Goal: Use online tool/utility: Utilize a website feature to perform a specific function

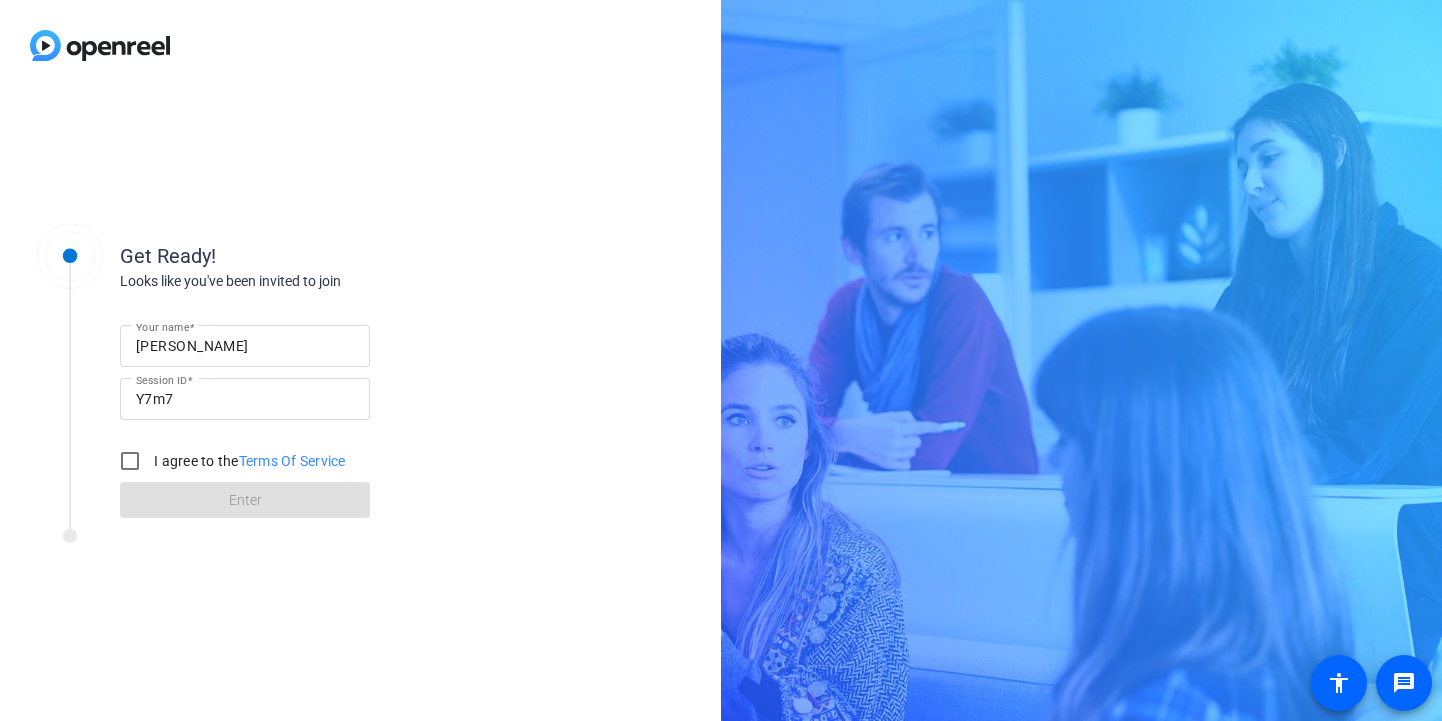
click at [251, 348] on input "[PERSON_NAME]" at bounding box center [245, 346] width 218 height 24
type input "[PERSON_NAME]"
click at [123, 464] on input "I agree to the Terms Of Service" at bounding box center [130, 461] width 40 height 40
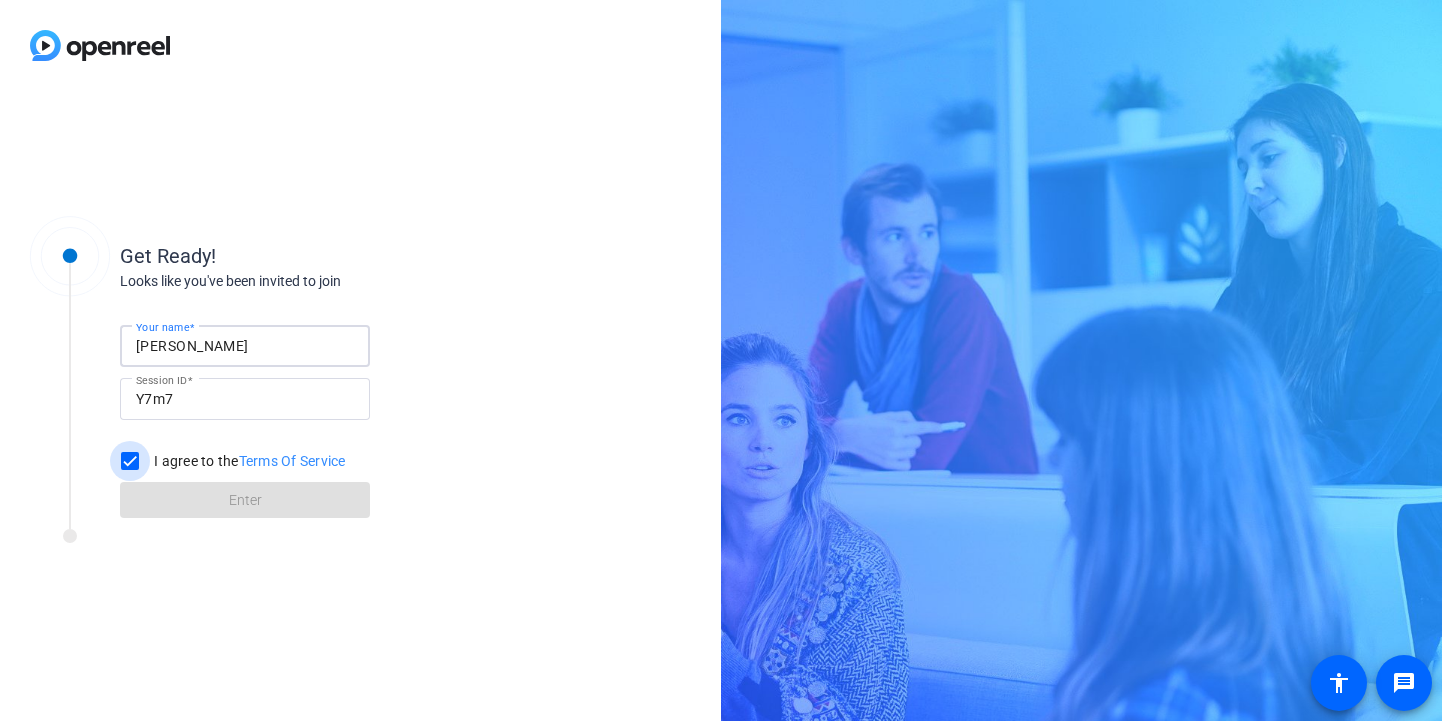
checkbox input "true"
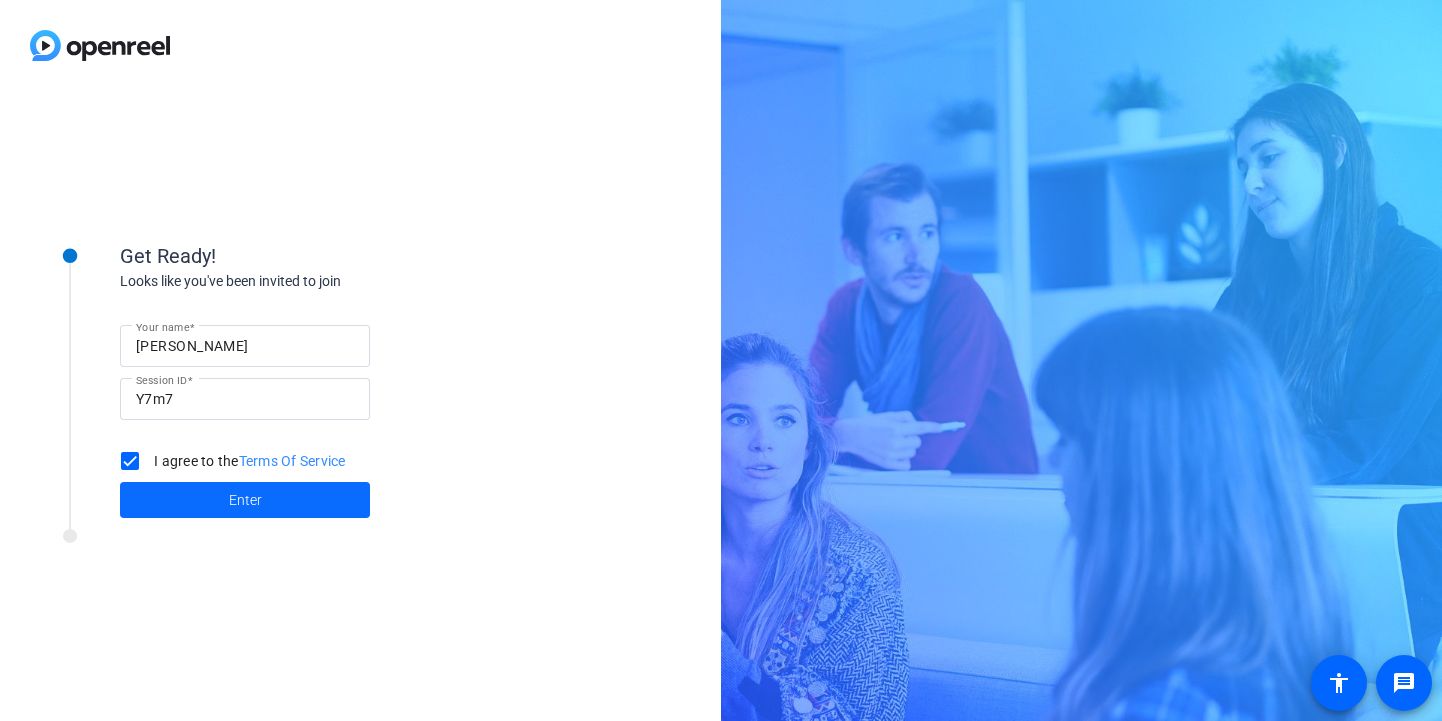
click at [171, 493] on span at bounding box center [245, 500] width 250 height 48
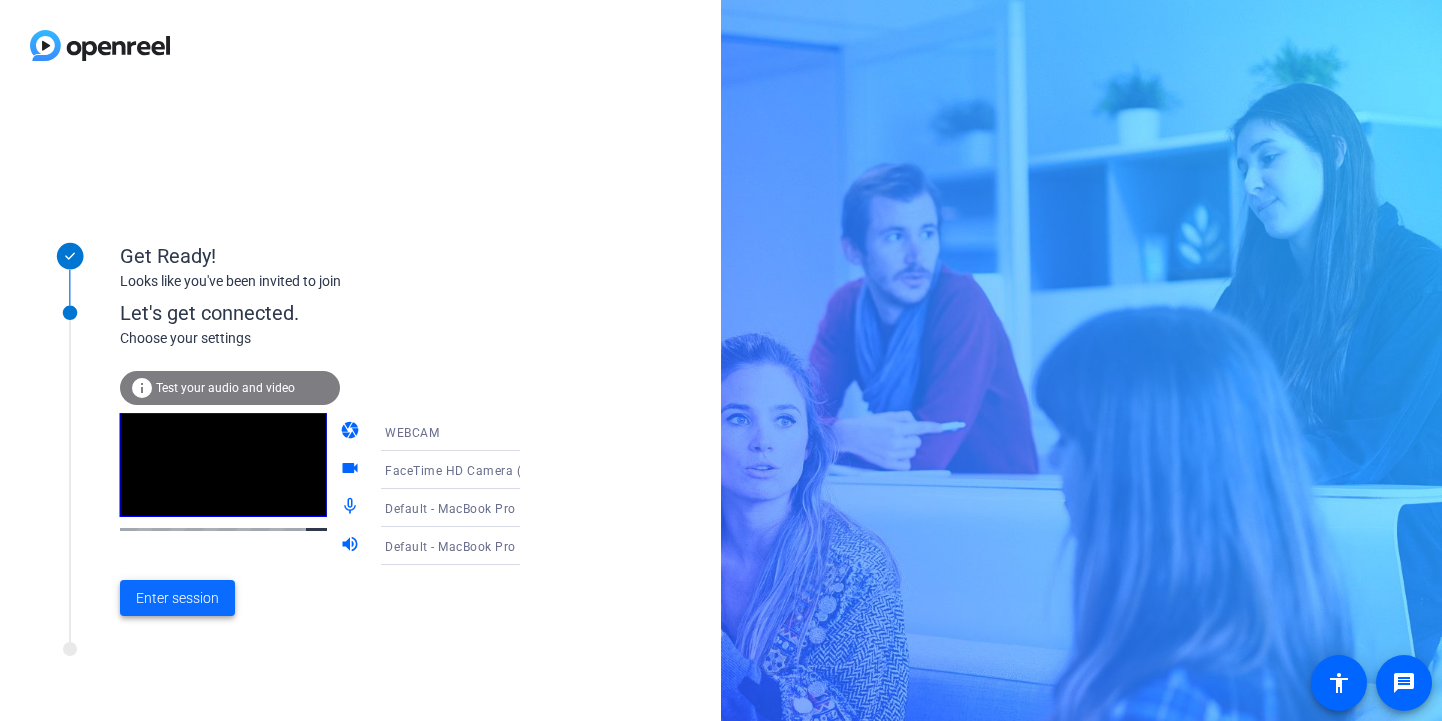
click at [210, 599] on span "Enter session" at bounding box center [177, 598] width 83 height 21
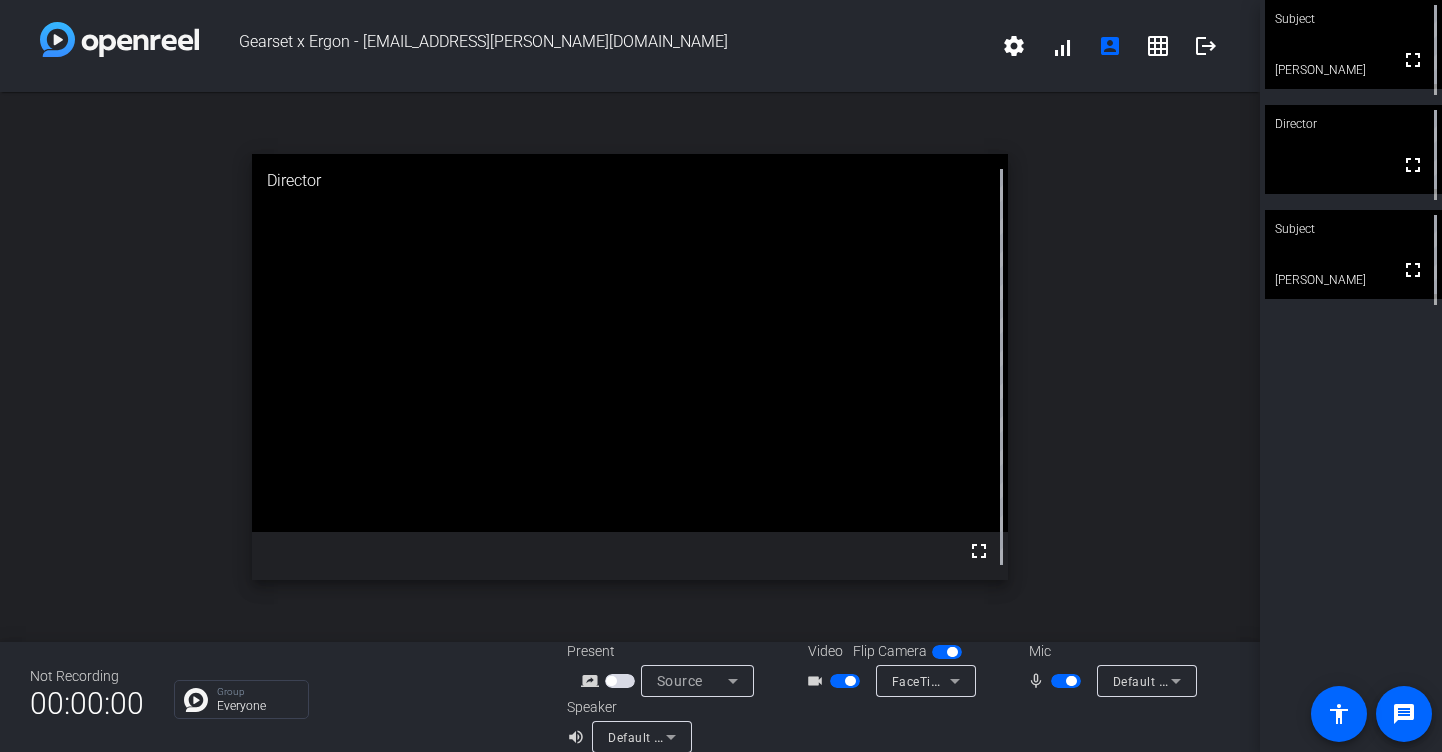
scroll to position [23, 0]
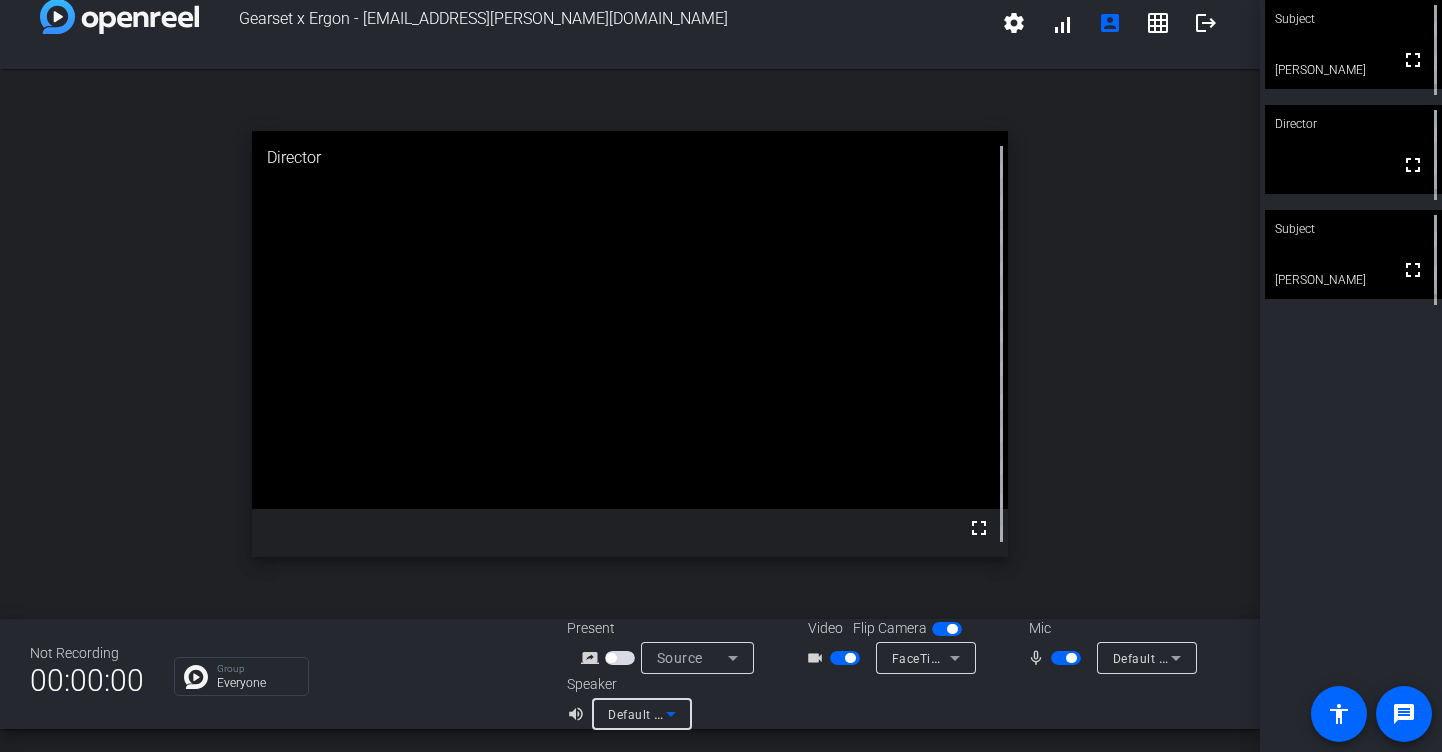
click at [653, 704] on div "Default - MacBook Pro Speakers (Built-in)" at bounding box center [637, 714] width 58 height 25
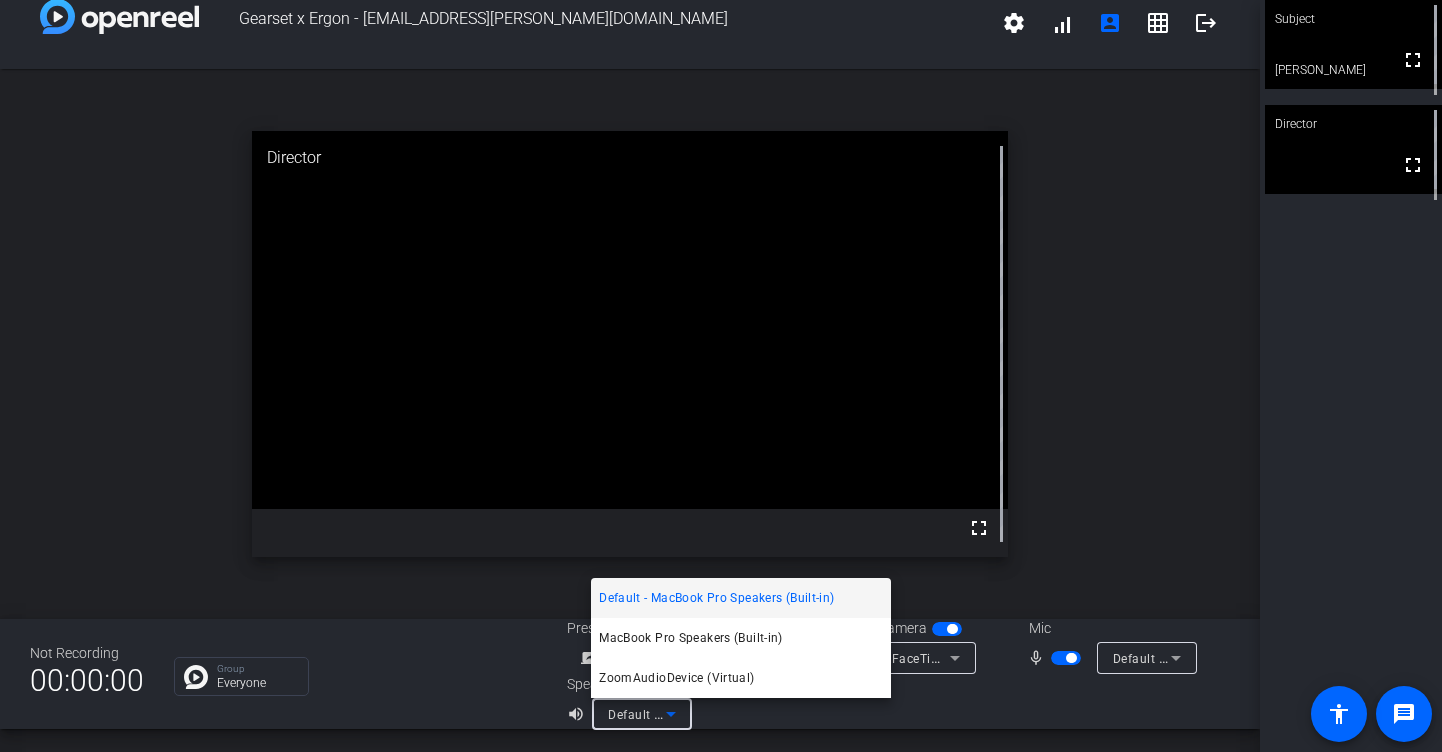
click at [653, 711] on div at bounding box center [721, 376] width 1442 height 752
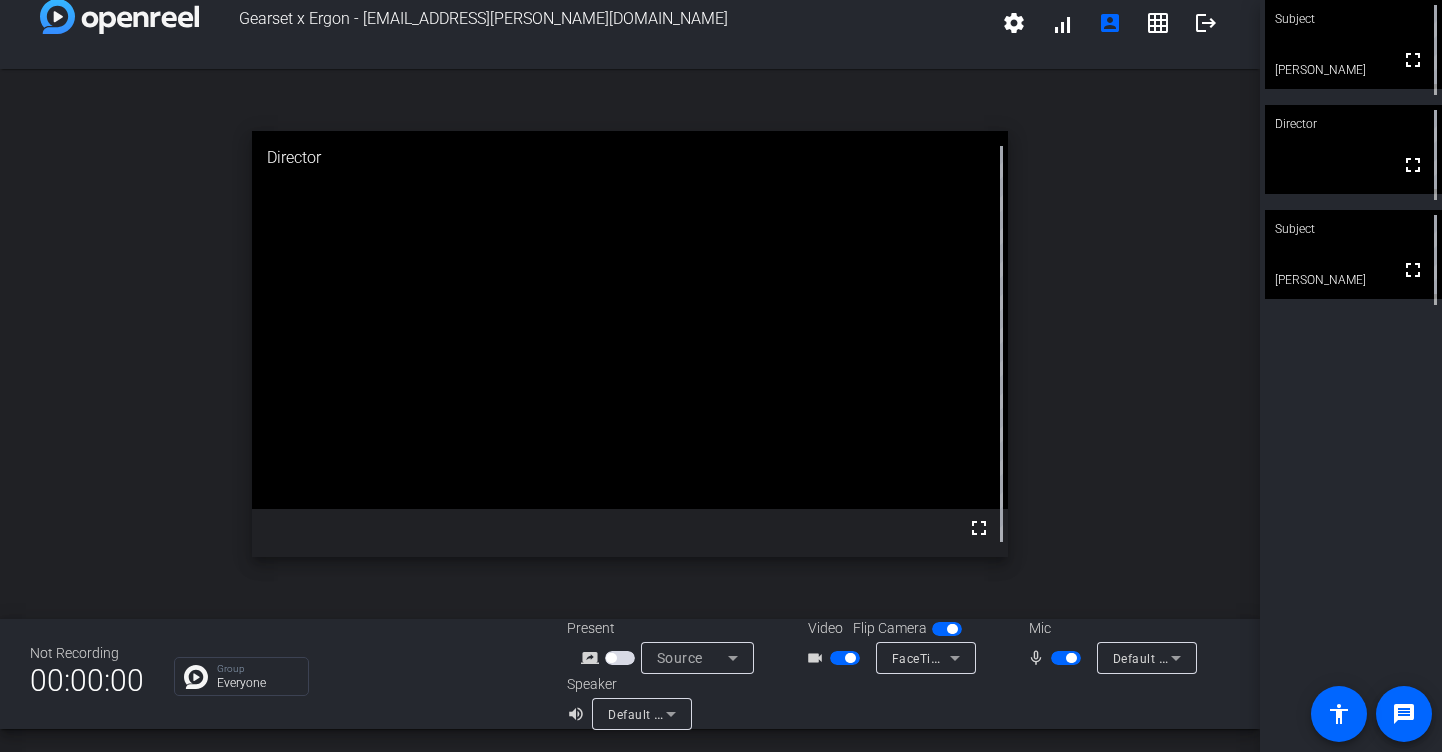
click at [1067, 662] on span "button" at bounding box center [1066, 658] width 30 height 14
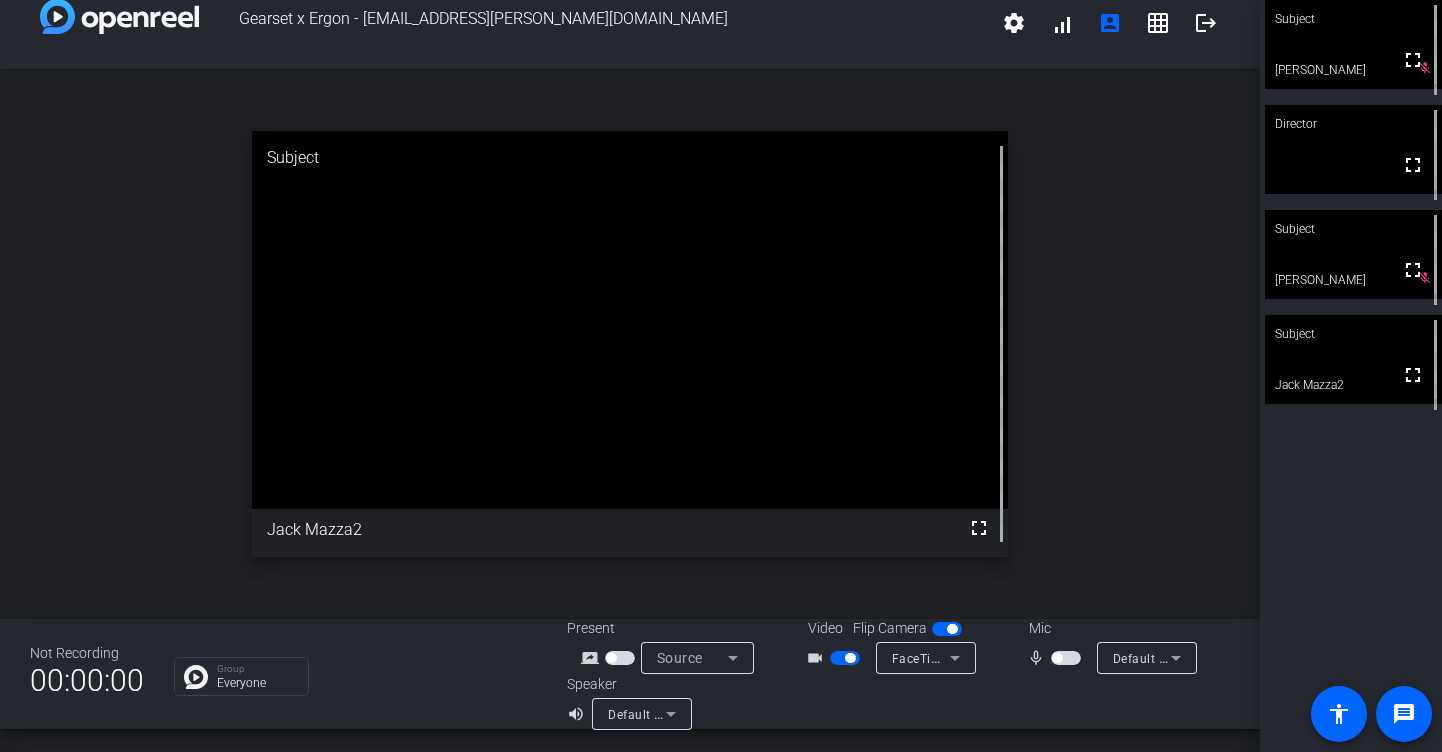
click at [1073, 660] on span "button" at bounding box center [1066, 658] width 30 height 14
click at [1077, 657] on span "button" at bounding box center [1066, 658] width 30 height 14
click at [1060, 661] on span "button" at bounding box center [1066, 658] width 30 height 14
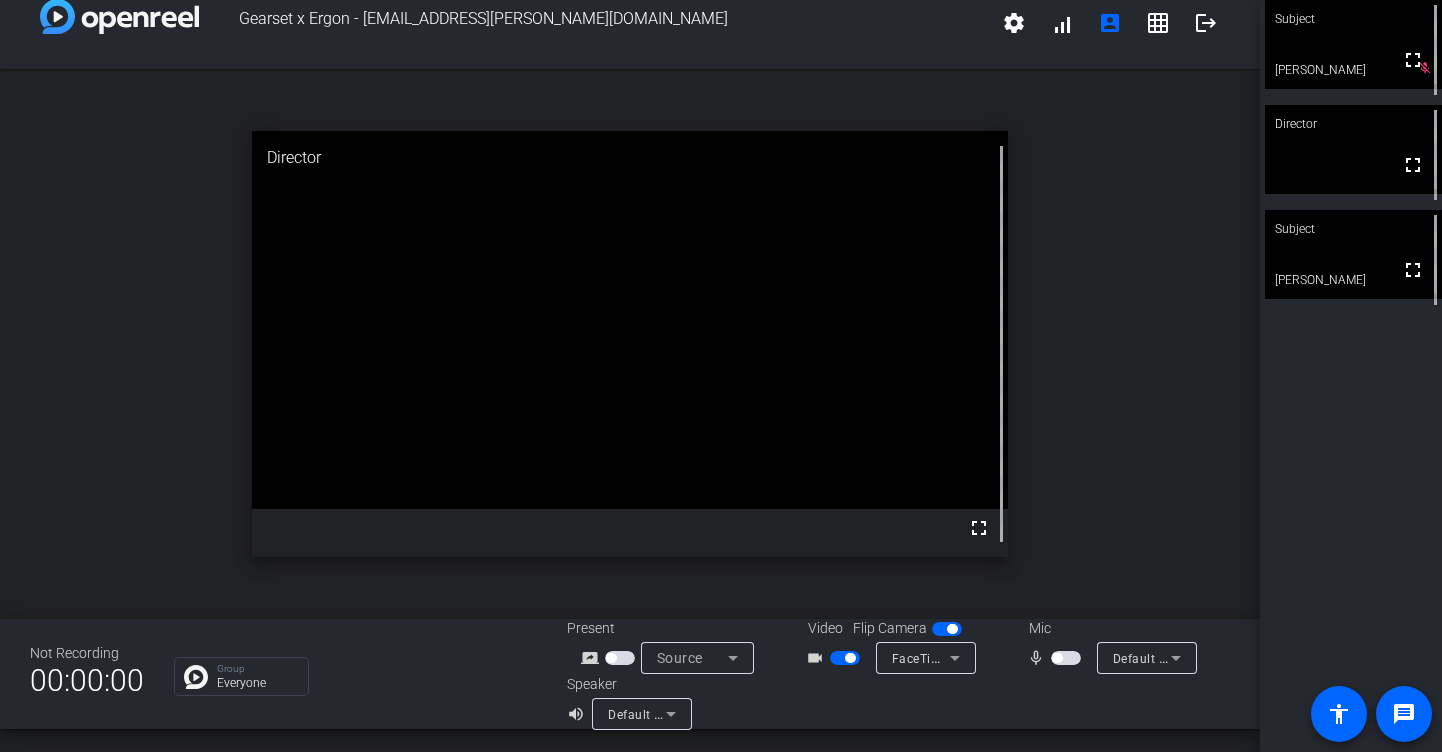
click at [1072, 655] on span "button" at bounding box center [1066, 658] width 30 height 14
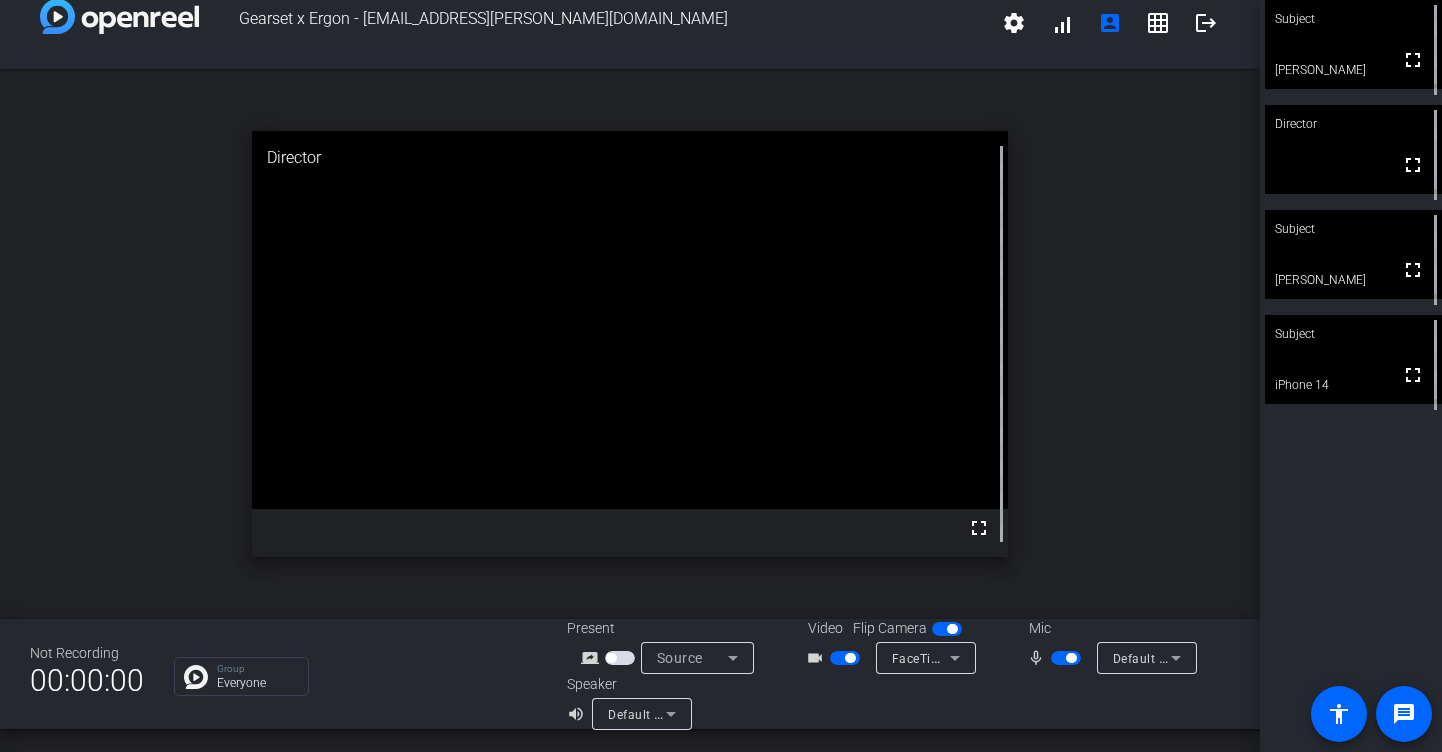
click at [1059, 660] on span "button" at bounding box center [1066, 658] width 30 height 14
click at [1072, 660] on span "button" at bounding box center [1066, 658] width 30 height 14
click at [1072, 660] on span "button" at bounding box center [1071, 658] width 10 height 10
click at [1073, 659] on span "button" at bounding box center [1066, 658] width 30 height 14
click at [1412, 387] on mat-icon "fullscreen" at bounding box center [1413, 375] width 24 height 24
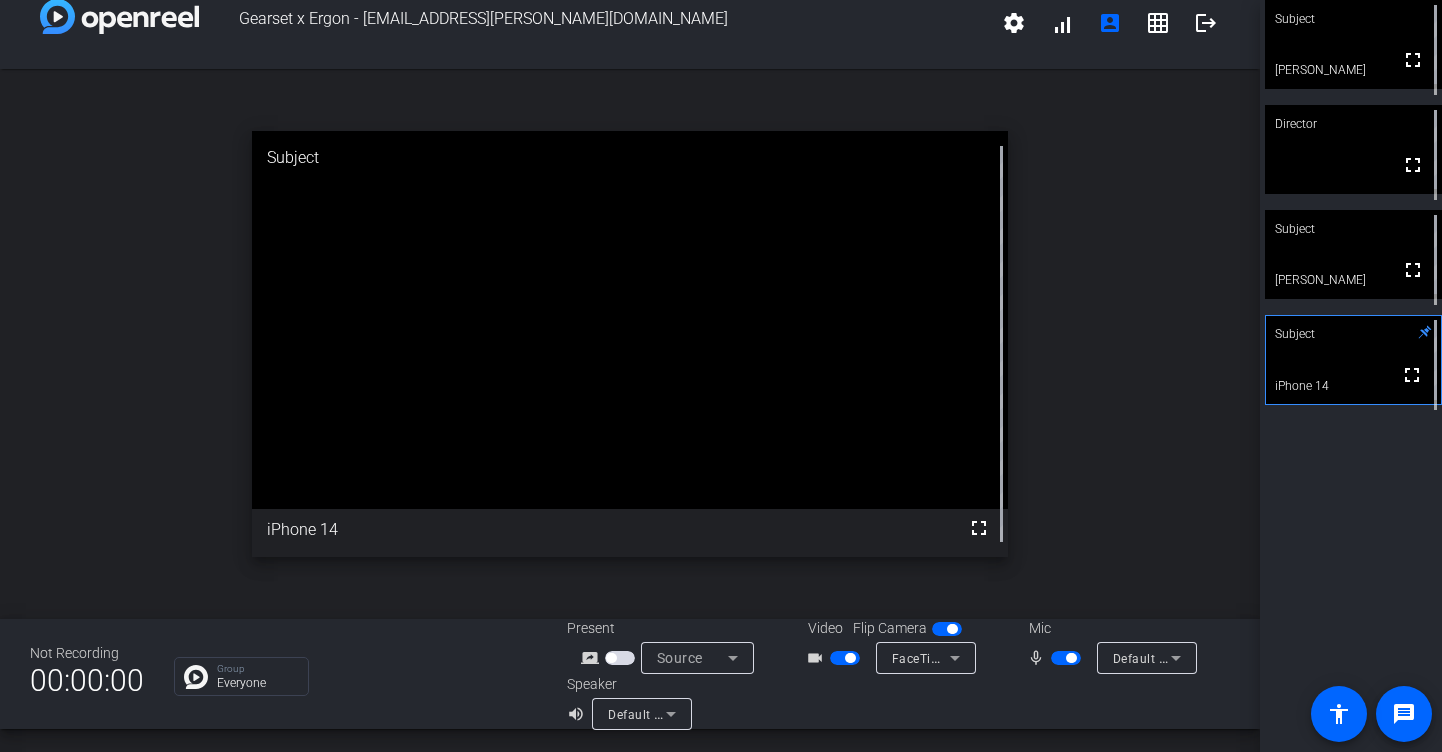
click at [1056, 664] on span "button" at bounding box center [1066, 658] width 30 height 14
click at [840, 662] on span "button" at bounding box center [845, 658] width 30 height 14
click at [1067, 657] on span "button" at bounding box center [1066, 658] width 30 height 14
click at [1063, 657] on span "button" at bounding box center [1066, 658] width 30 height 14
click at [1072, 656] on span "button" at bounding box center [1066, 658] width 30 height 14
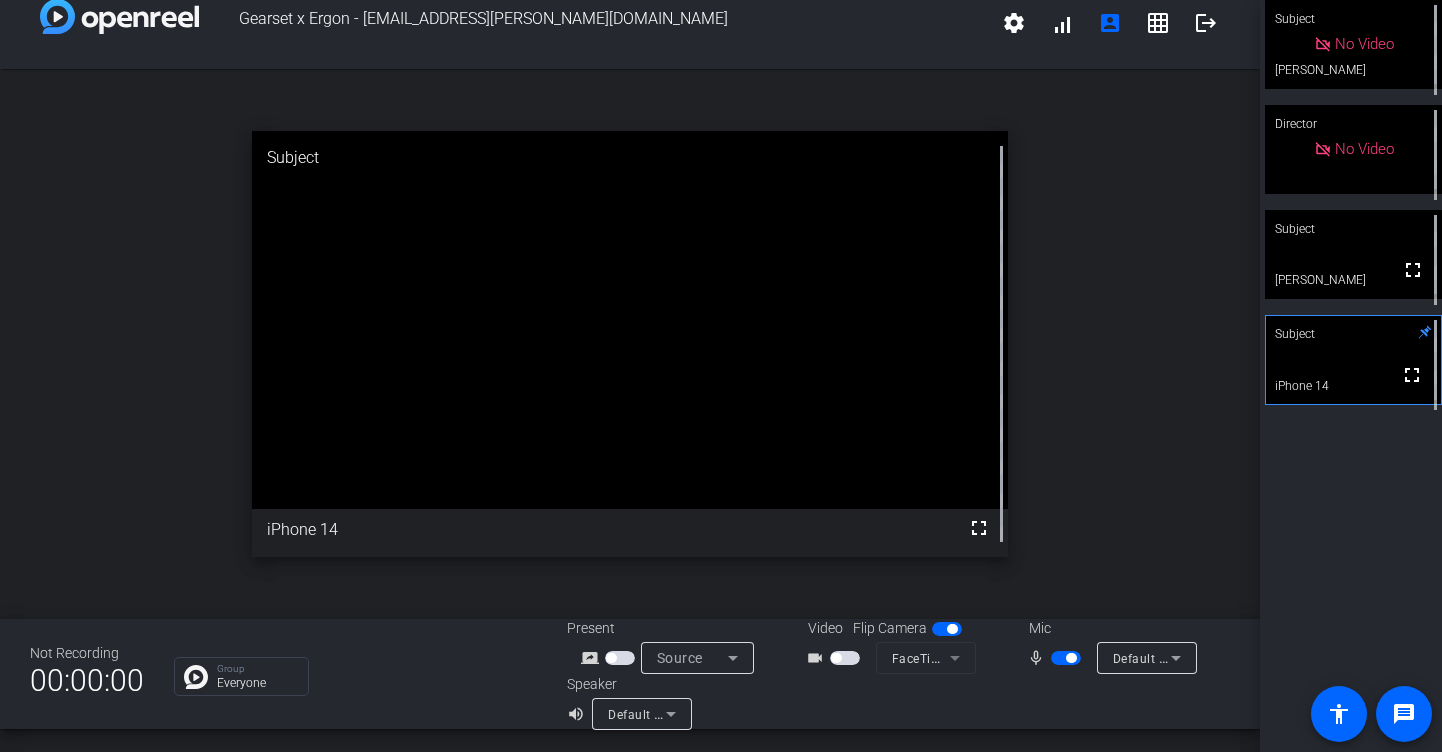
click at [1064, 654] on span "button" at bounding box center [1066, 658] width 30 height 14
click at [1068, 660] on span "button" at bounding box center [1066, 658] width 30 height 14
click at [1064, 656] on span "button" at bounding box center [1066, 658] width 30 height 14
click at [1073, 658] on span "button" at bounding box center [1066, 658] width 30 height 14
click at [1055, 659] on span "button" at bounding box center [1066, 658] width 30 height 14
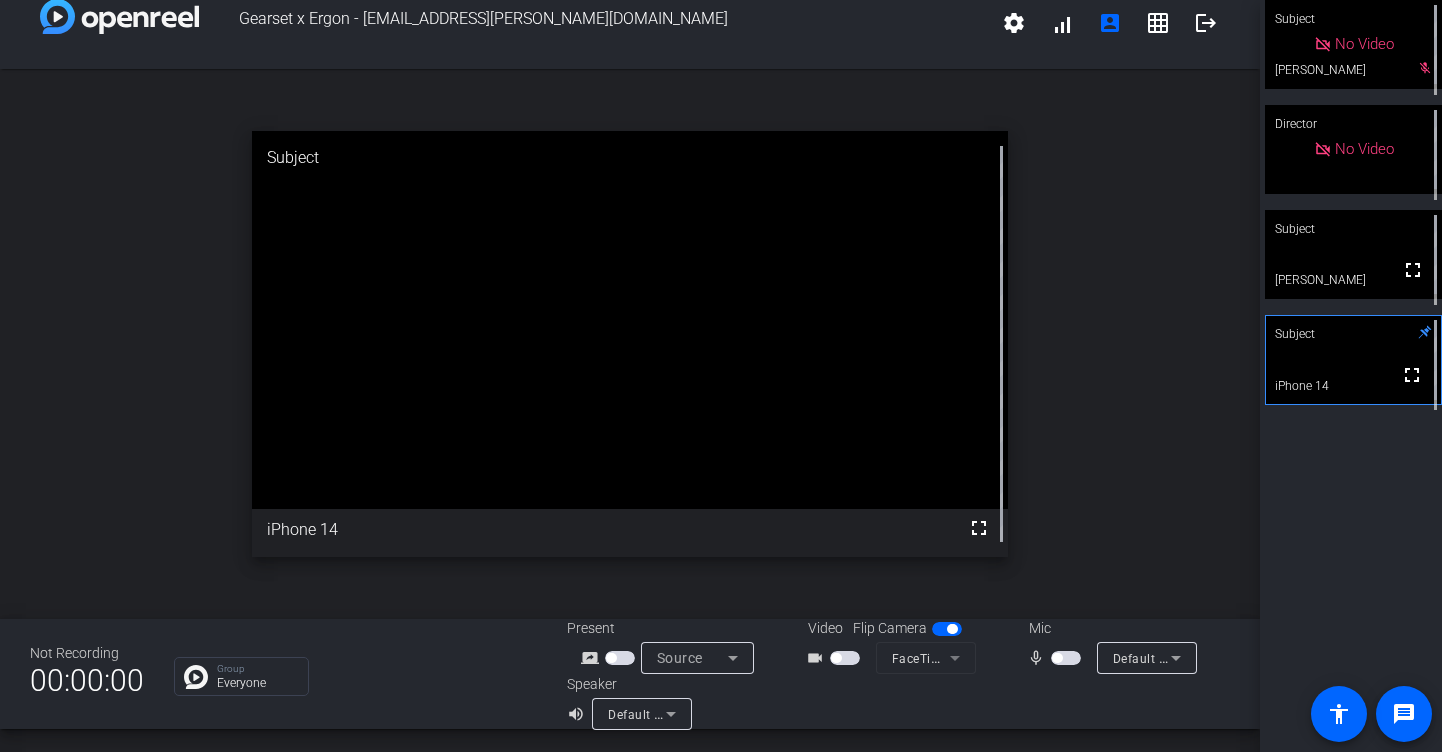
click at [1071, 657] on span "button" at bounding box center [1066, 658] width 30 height 14
click at [1059, 658] on span "button" at bounding box center [1066, 658] width 30 height 14
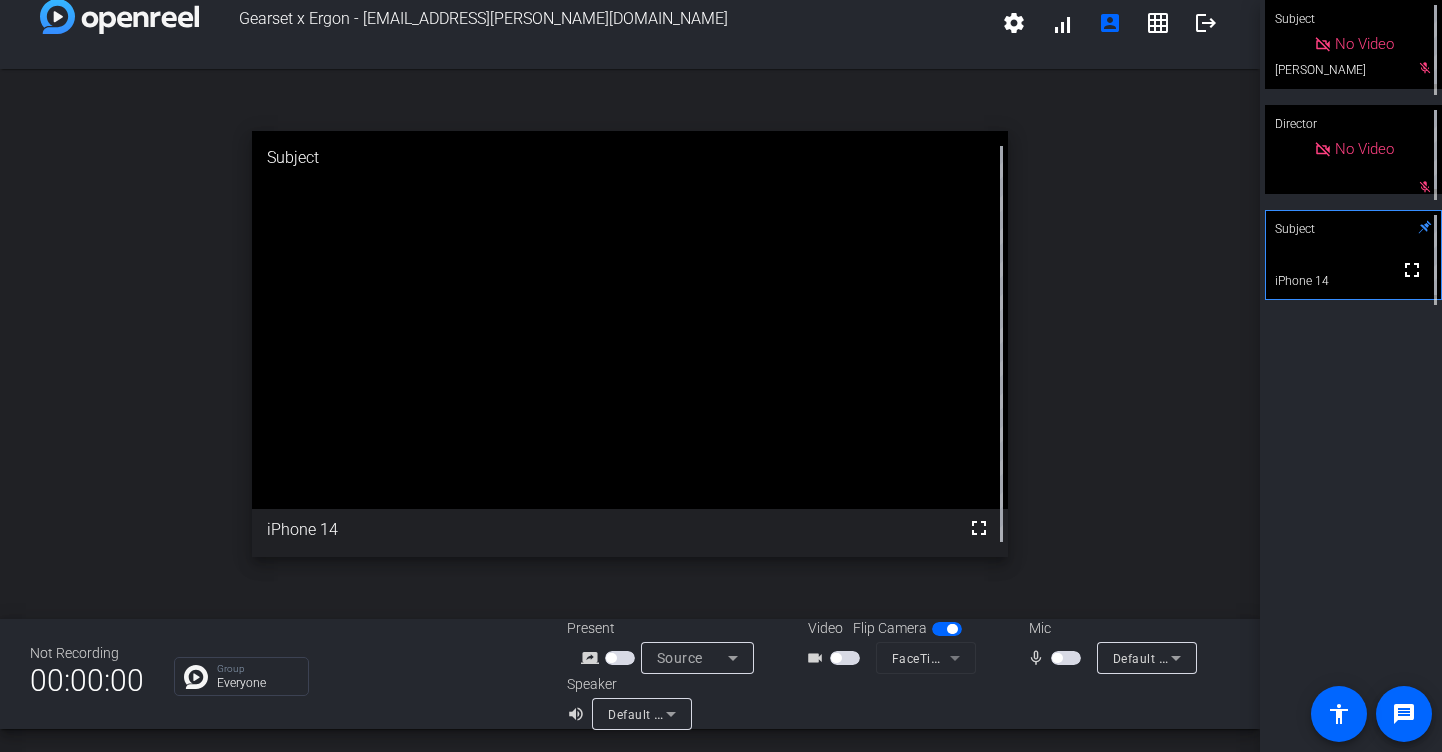
click at [1074, 657] on span "button" at bounding box center [1066, 658] width 30 height 14
click at [1063, 660] on span "button" at bounding box center [1066, 658] width 30 height 14
click at [1064, 657] on span "button" at bounding box center [1066, 658] width 30 height 14
click at [1061, 641] on div "Mic mic_none Default - MacBook Pro Microphone (Built-in)" at bounding box center [1109, 646] width 200 height 56
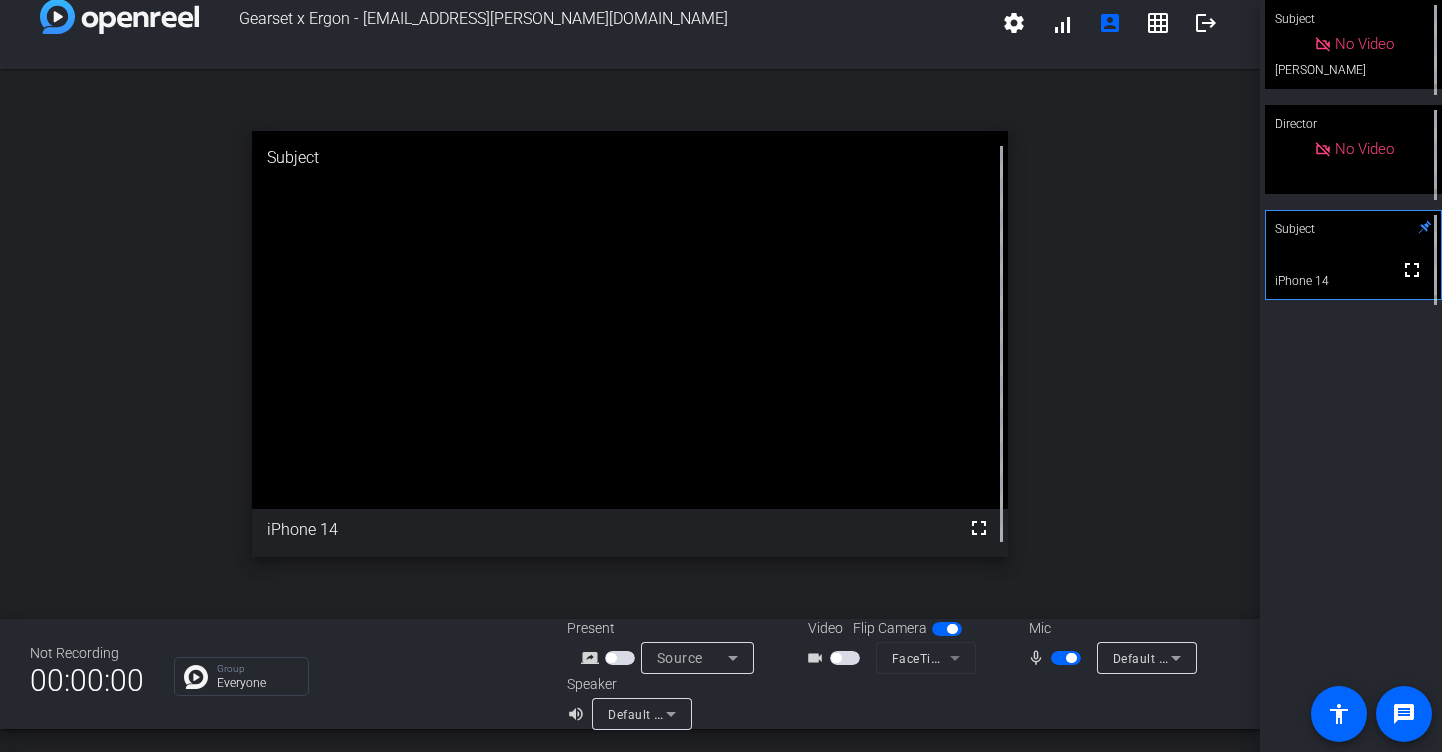
click at [1061, 659] on span "button" at bounding box center [1066, 658] width 30 height 14
click at [1061, 659] on span "button" at bounding box center [1057, 658] width 10 height 10
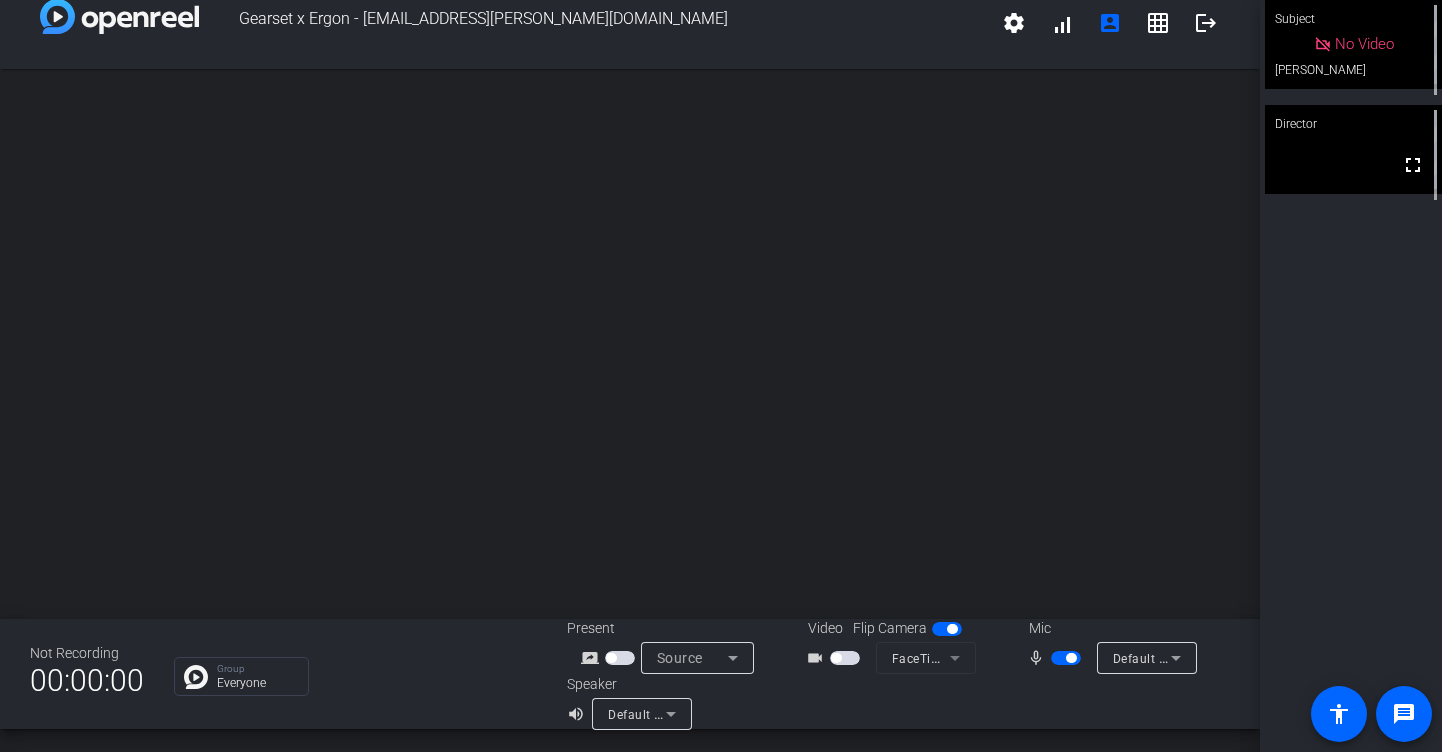
click at [848, 656] on span "button" at bounding box center [845, 658] width 30 height 14
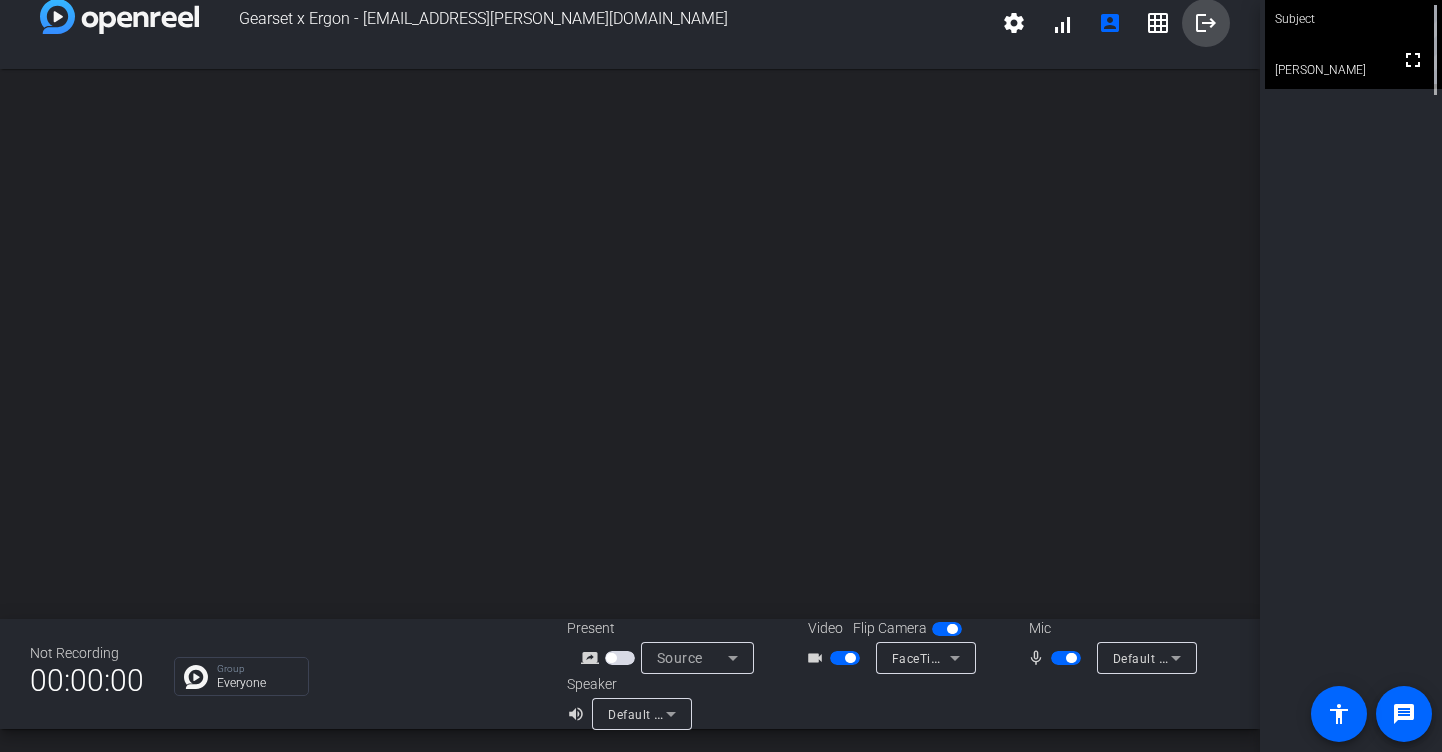
click at [1200, 27] on mat-icon "logout" at bounding box center [1206, 23] width 24 height 24
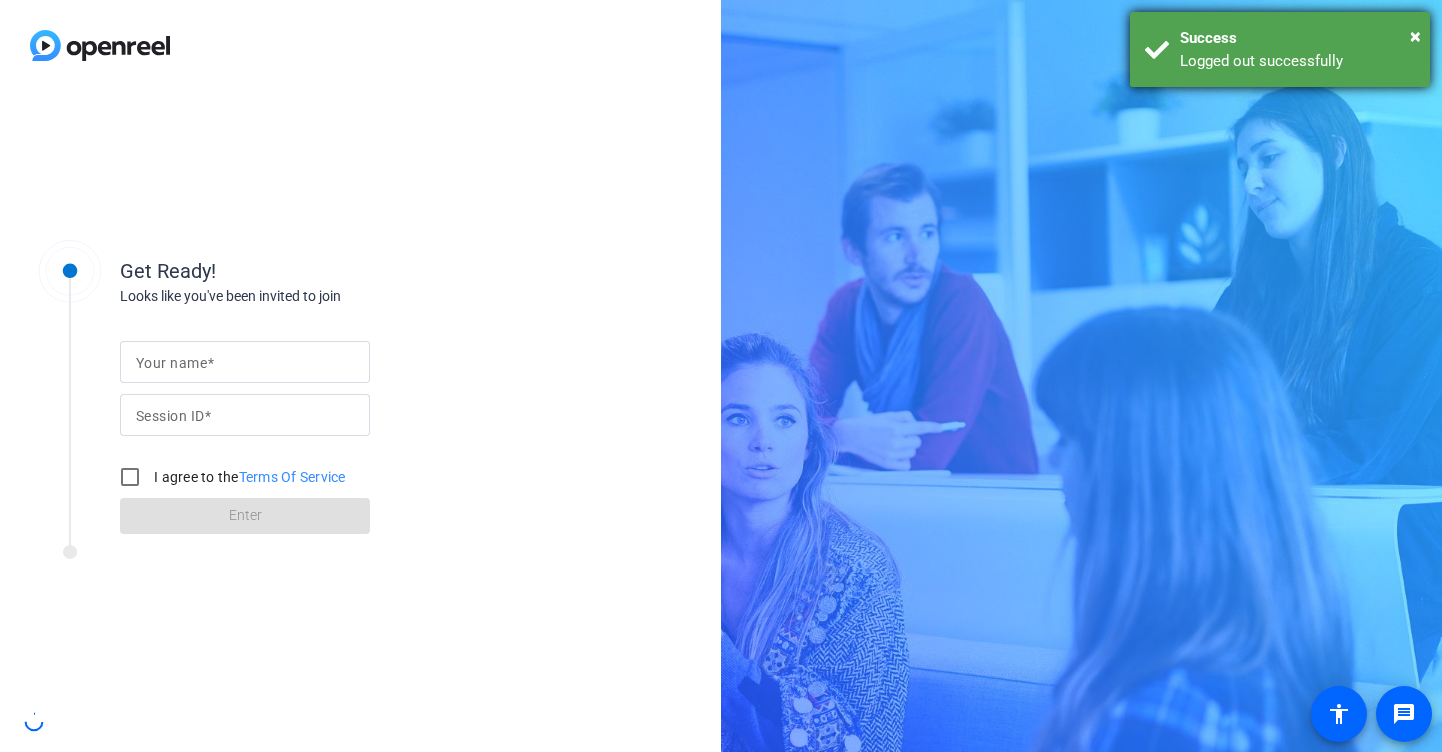
click at [1210, 28] on div "Success" at bounding box center [1297, 38] width 235 height 23
